Goal: Find specific page/section: Find specific page/section

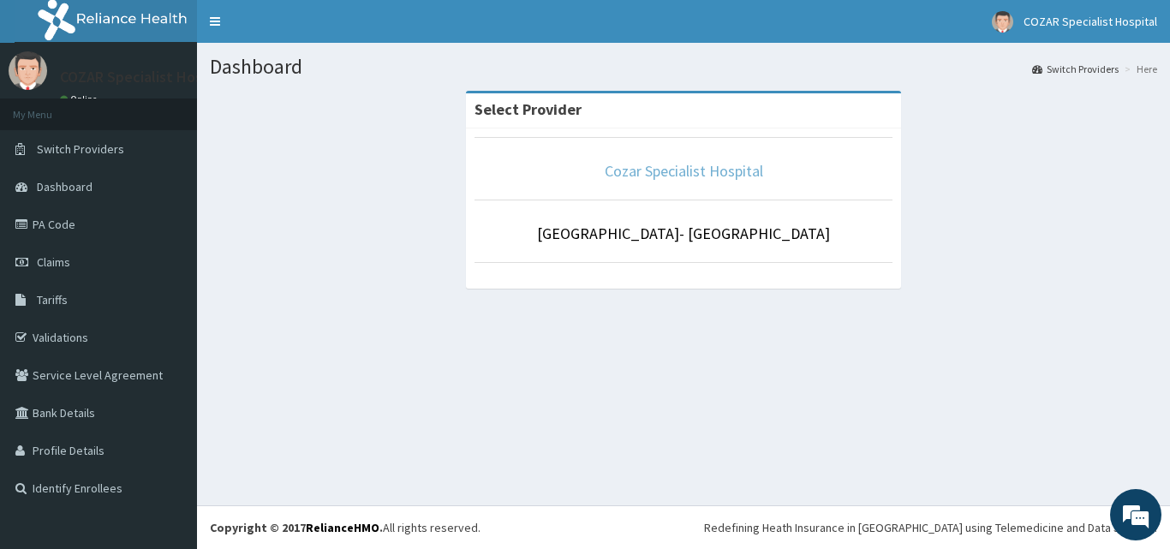
click at [664, 164] on link "Cozar Specialist Hospital" at bounding box center [684, 171] width 158 height 20
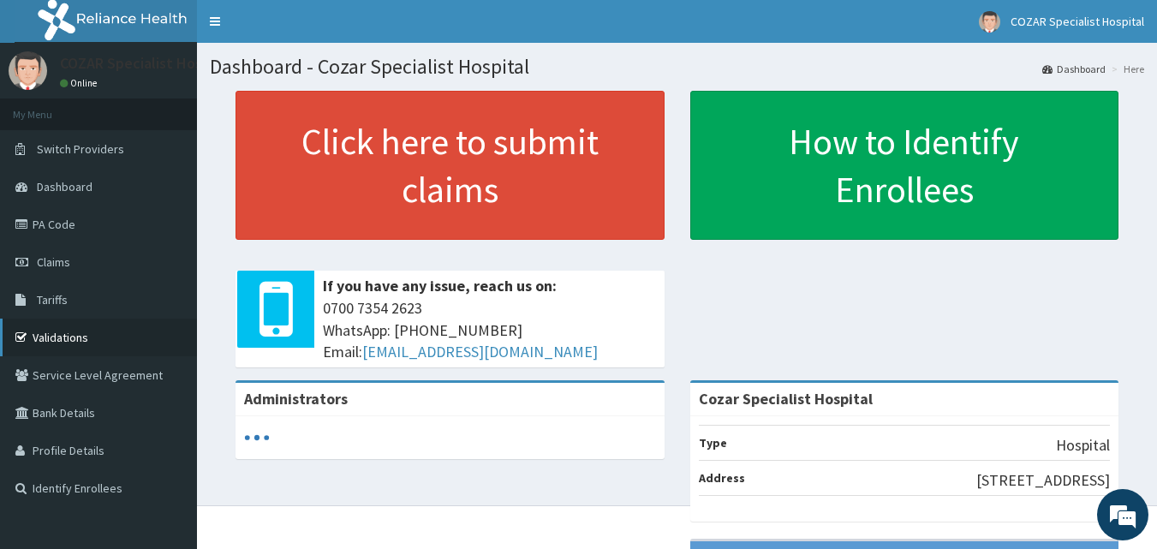
click at [59, 334] on link "Validations" at bounding box center [98, 338] width 197 height 38
